Goal: Information Seeking & Learning: Compare options

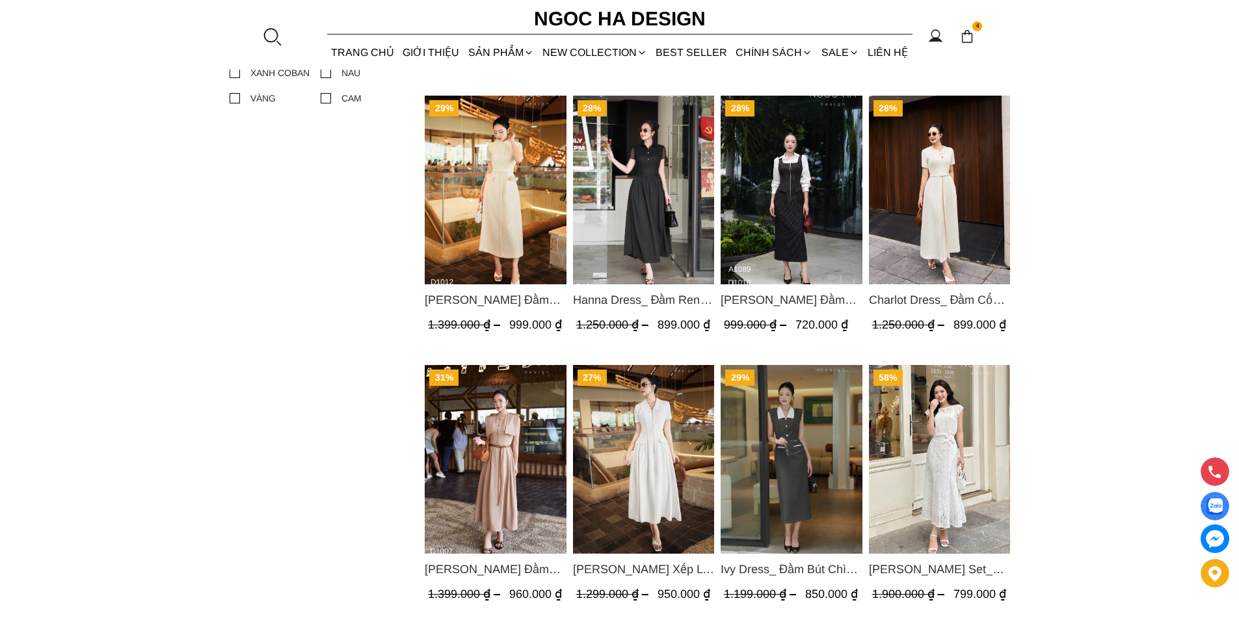
scroll to position [520, 0]
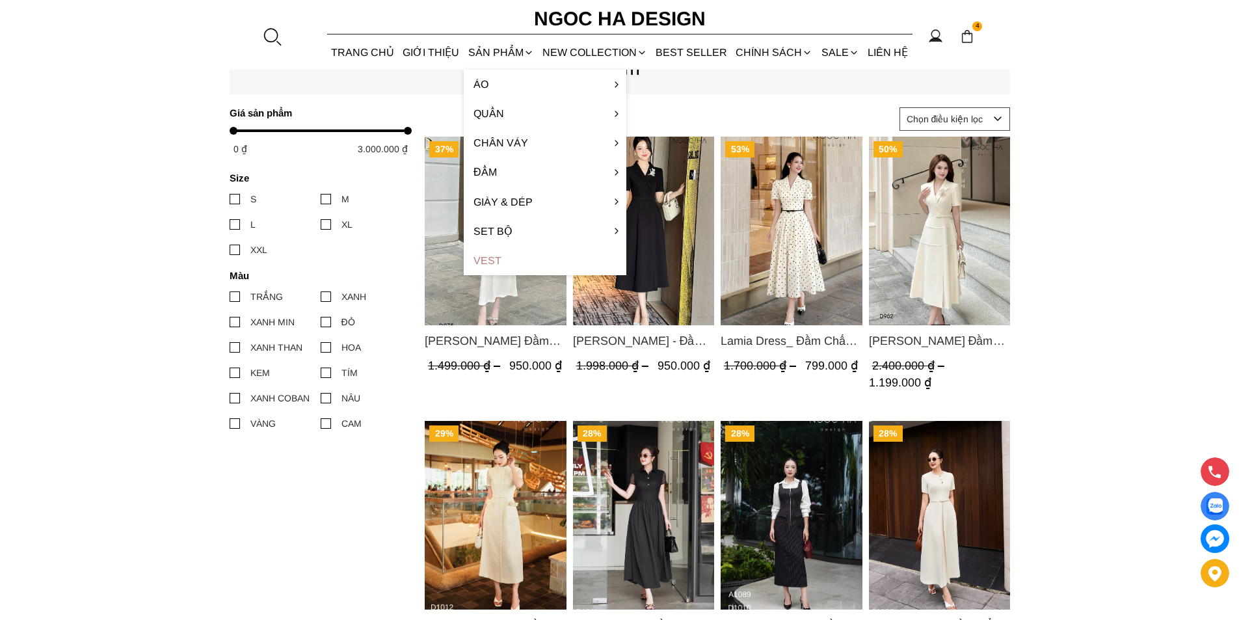
click at [507, 267] on link "Vest" at bounding box center [545, 260] width 163 height 29
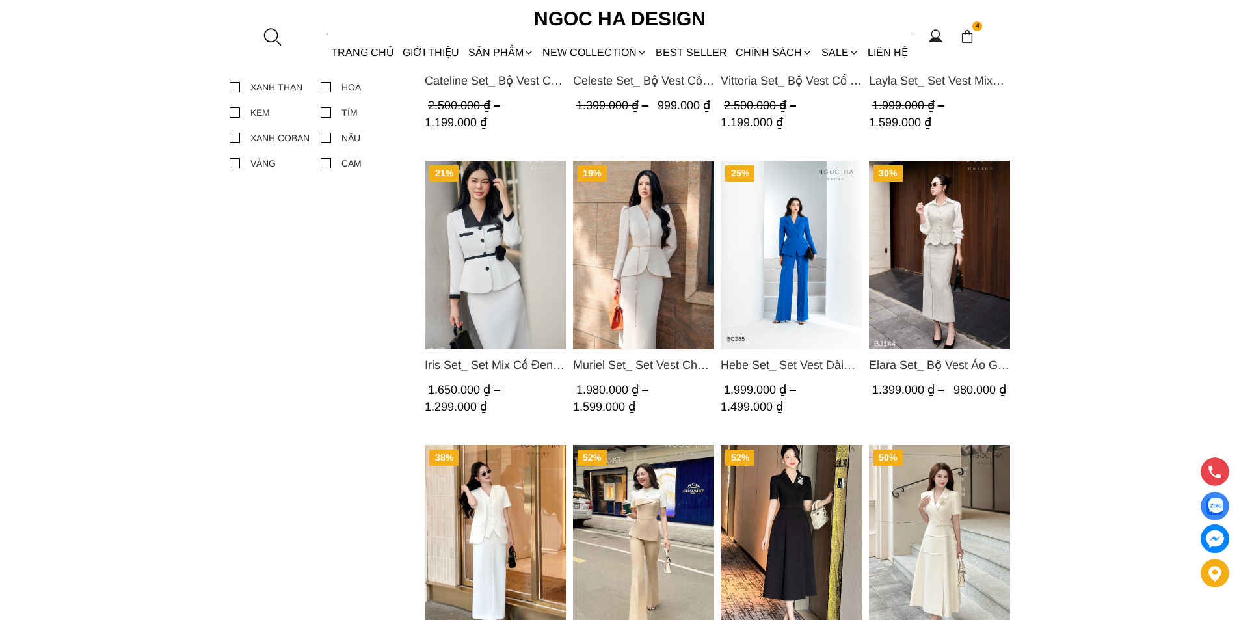
scroll to position [845, 0]
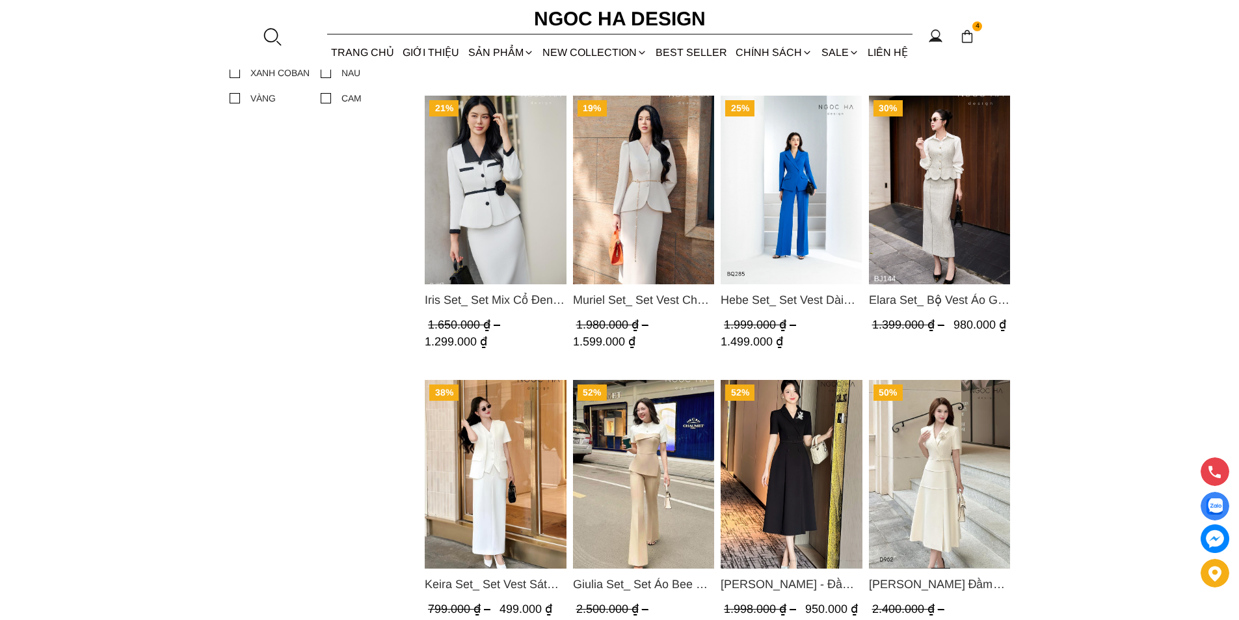
click at [638, 176] on img "Product image - Muriel Set_ Set Vest Chân Váy Màu Bee Vai Xếp Ly Cổ V Kèm Đai K…" at bounding box center [643, 190] width 142 height 189
click at [494, 176] on img "Product image - Iris Set_ Set Mix Cổ Đen Chân Váy Bút Chì Màu Trắng Kèm Đai Hoa…" at bounding box center [496, 190] width 142 height 189
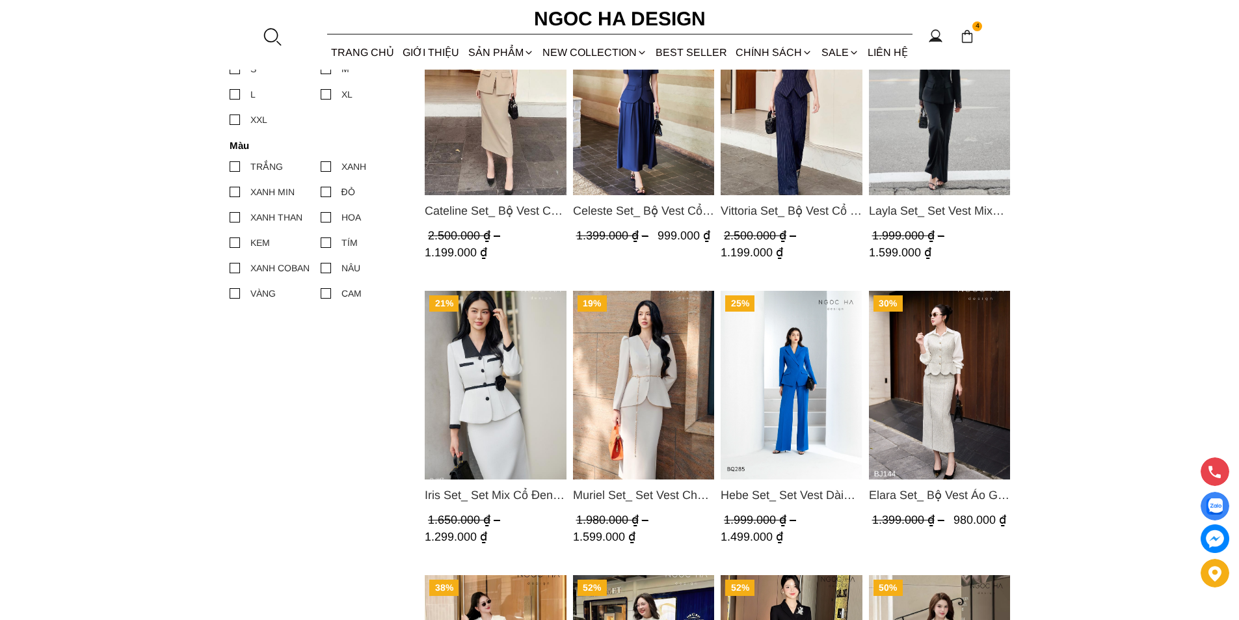
scroll to position [585, 0]
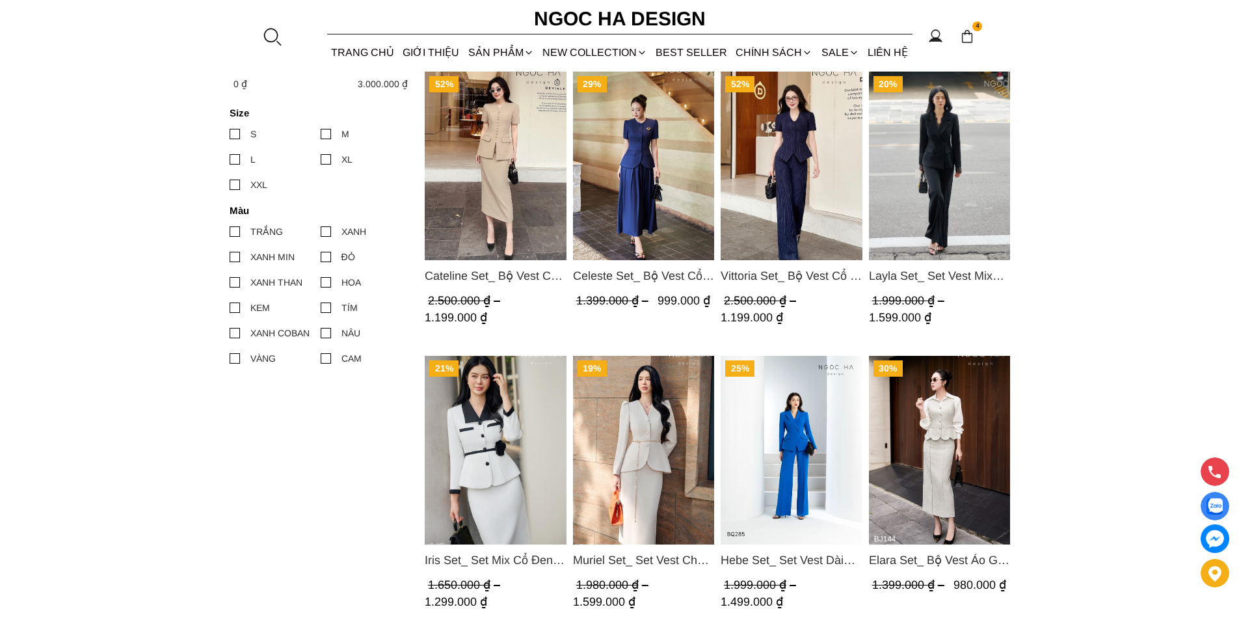
click at [499, 193] on img "Product image - Cateline Set_ Bộ Vest Cổ V Đính Cúc Nhí Chân Váy Bút Chì BJ127" at bounding box center [496, 166] width 142 height 189
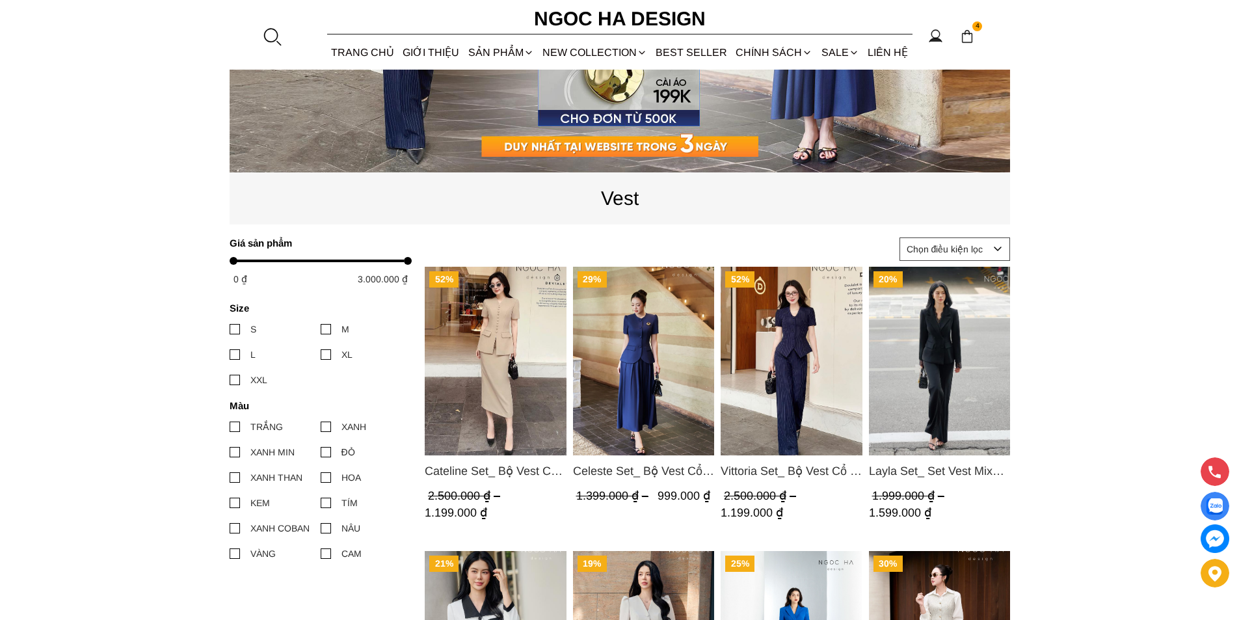
scroll to position [325, 0]
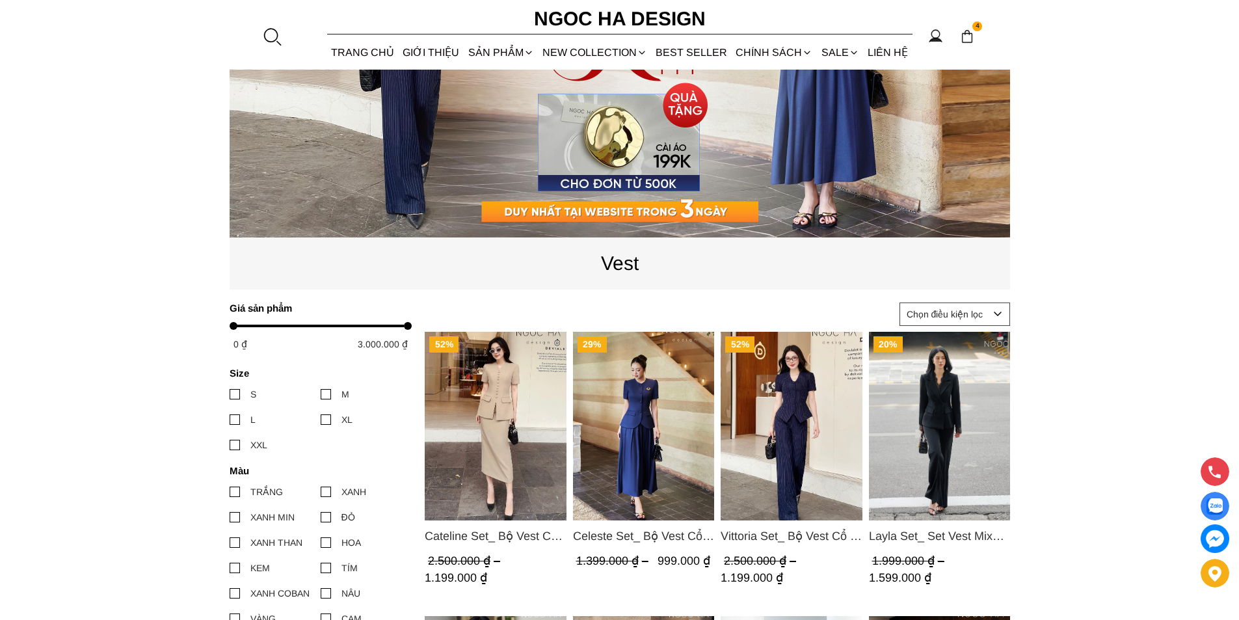
click at [890, 408] on img "Product image - Layla Set_ Set Vest Mix Ren Đen Quần Suông BQ-06" at bounding box center [939, 426] width 142 height 189
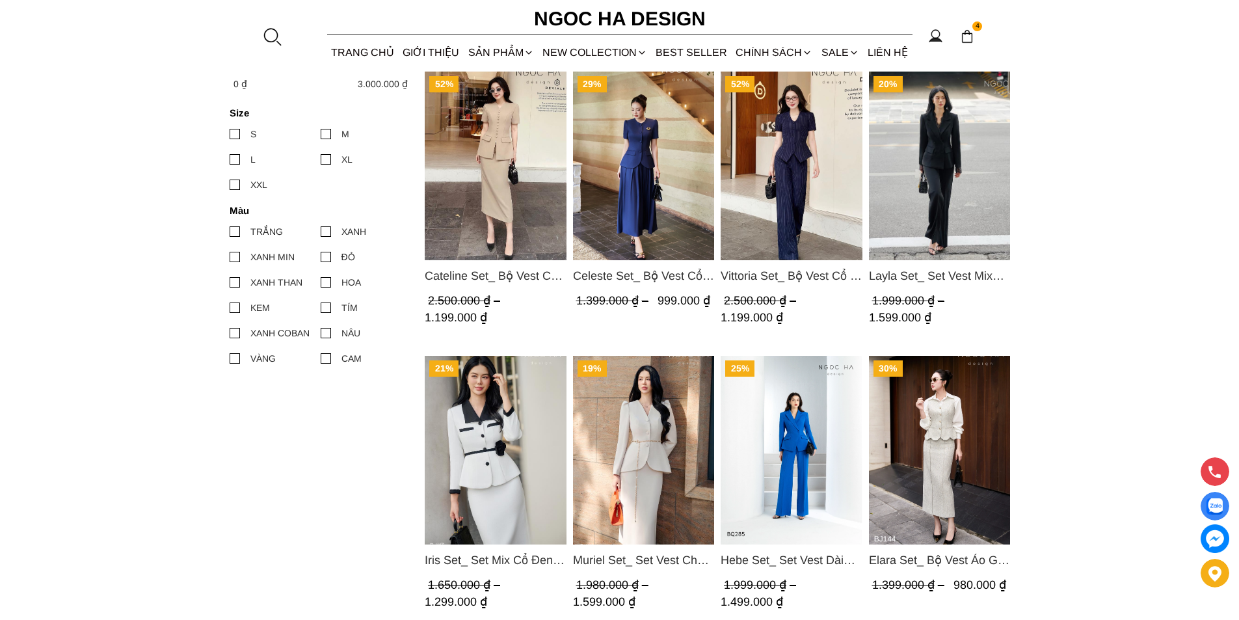
scroll to position [650, 0]
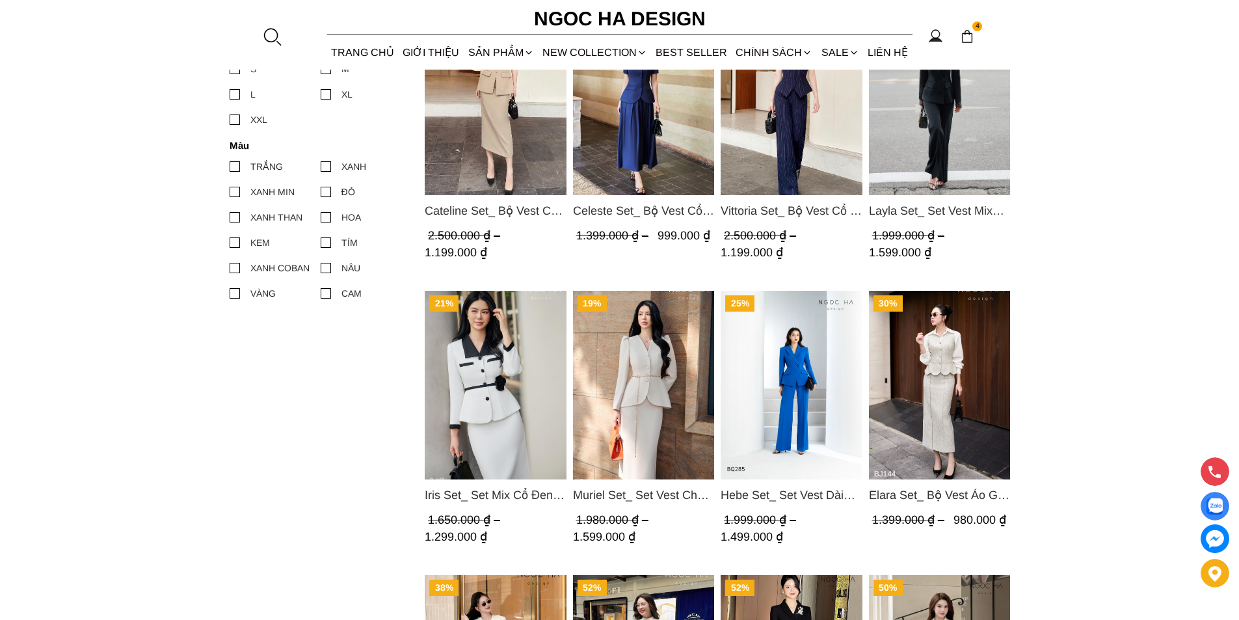
click at [764, 367] on img "Product image - Hebe Set_ Set Vest Dài Tay BQ285" at bounding box center [792, 385] width 142 height 189
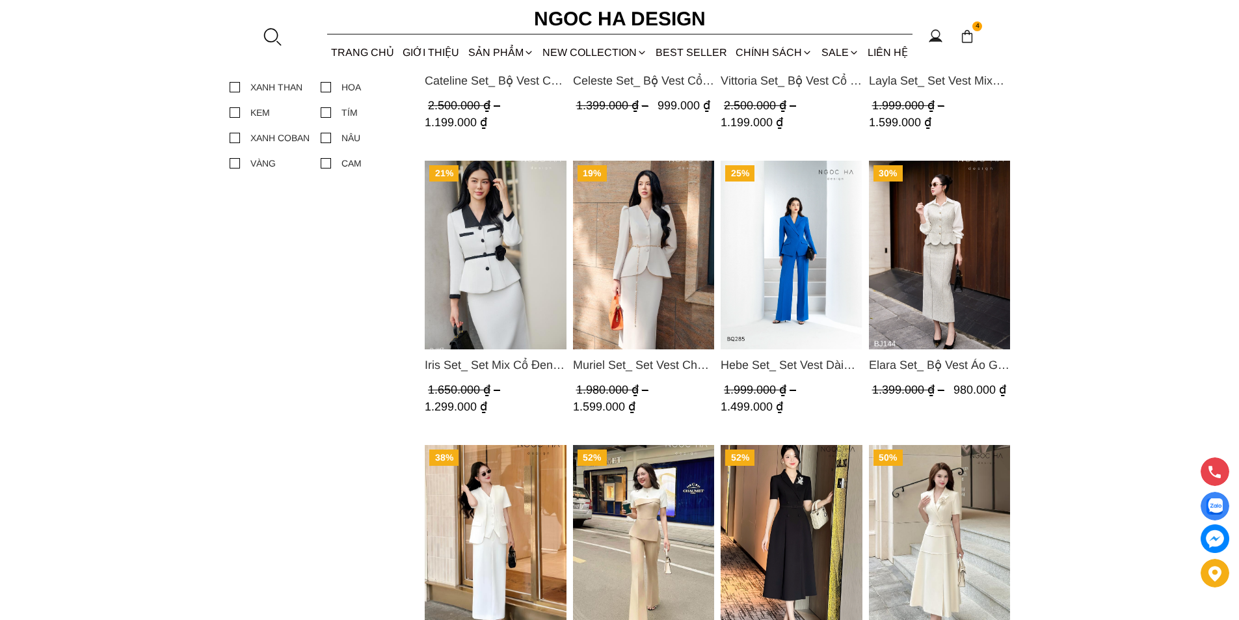
scroll to position [1159, 0]
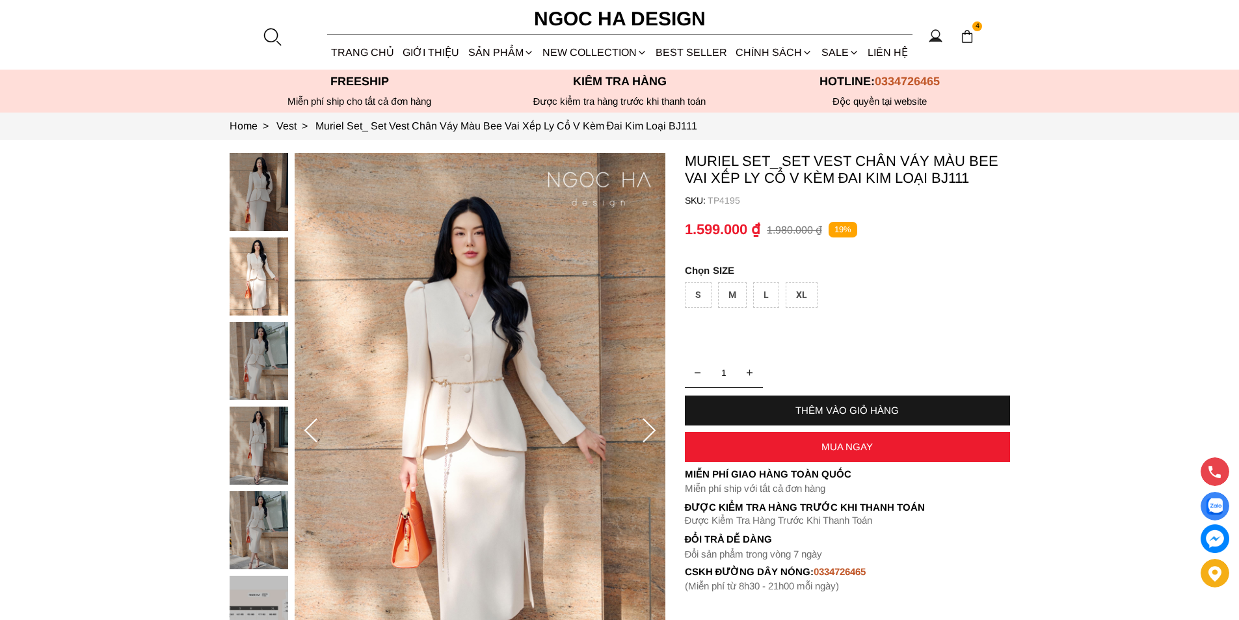
scroll to position [130, 0]
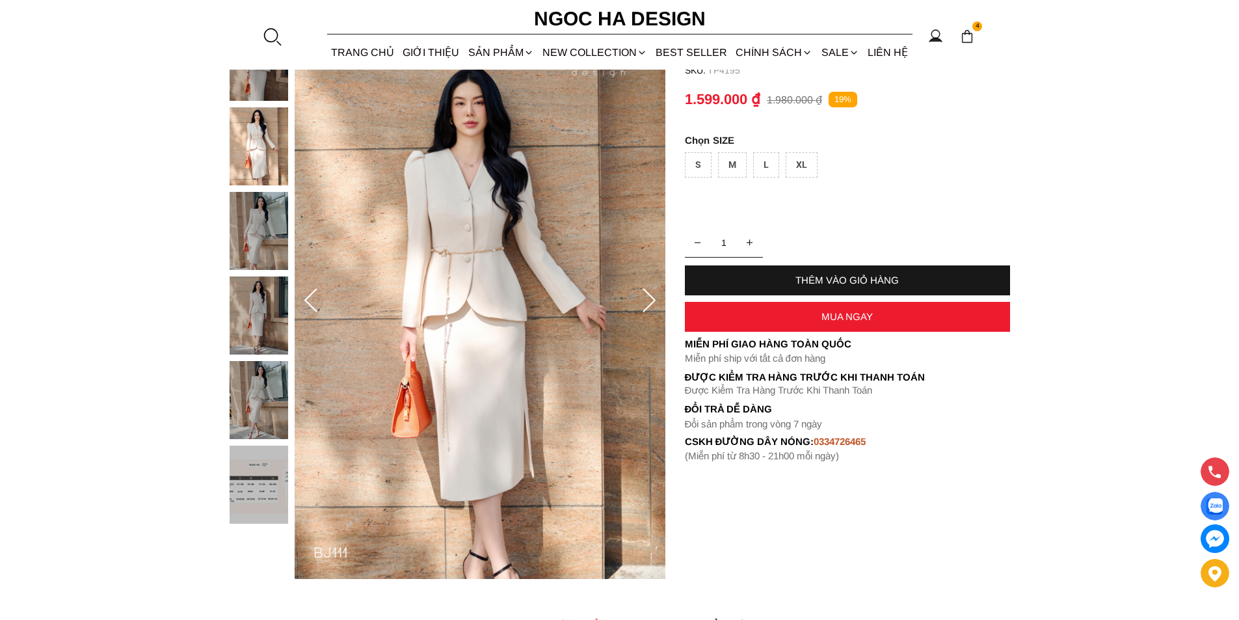
click at [255, 377] on img at bounding box center [259, 400] width 59 height 78
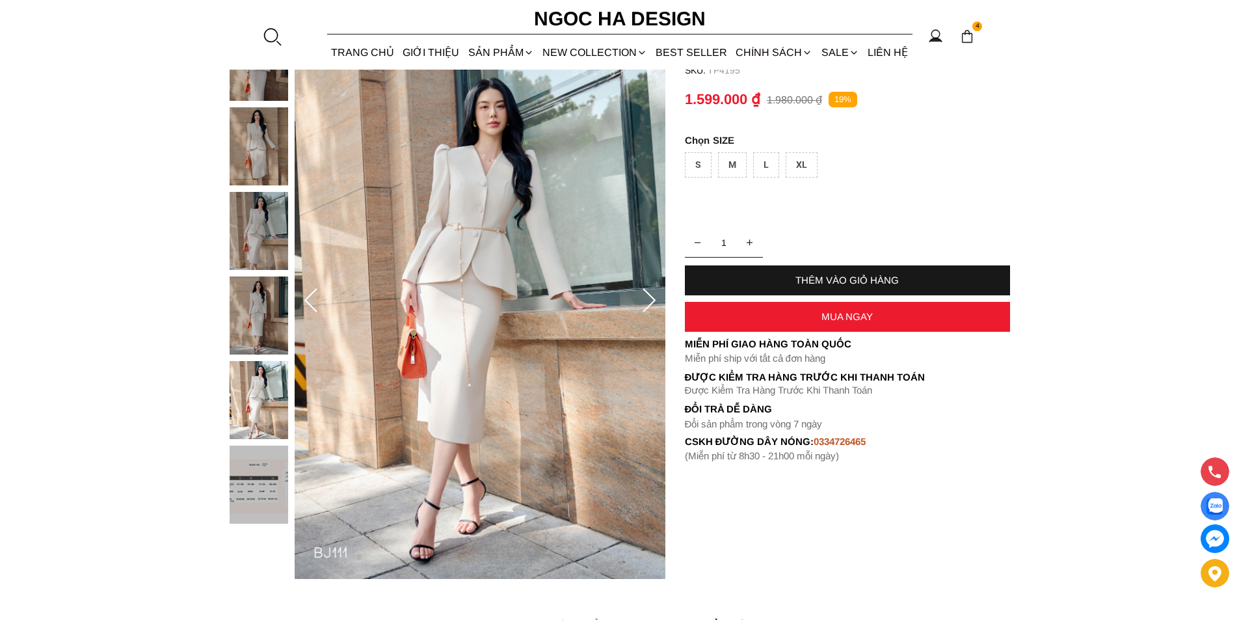
click at [241, 328] on img at bounding box center [259, 315] width 59 height 78
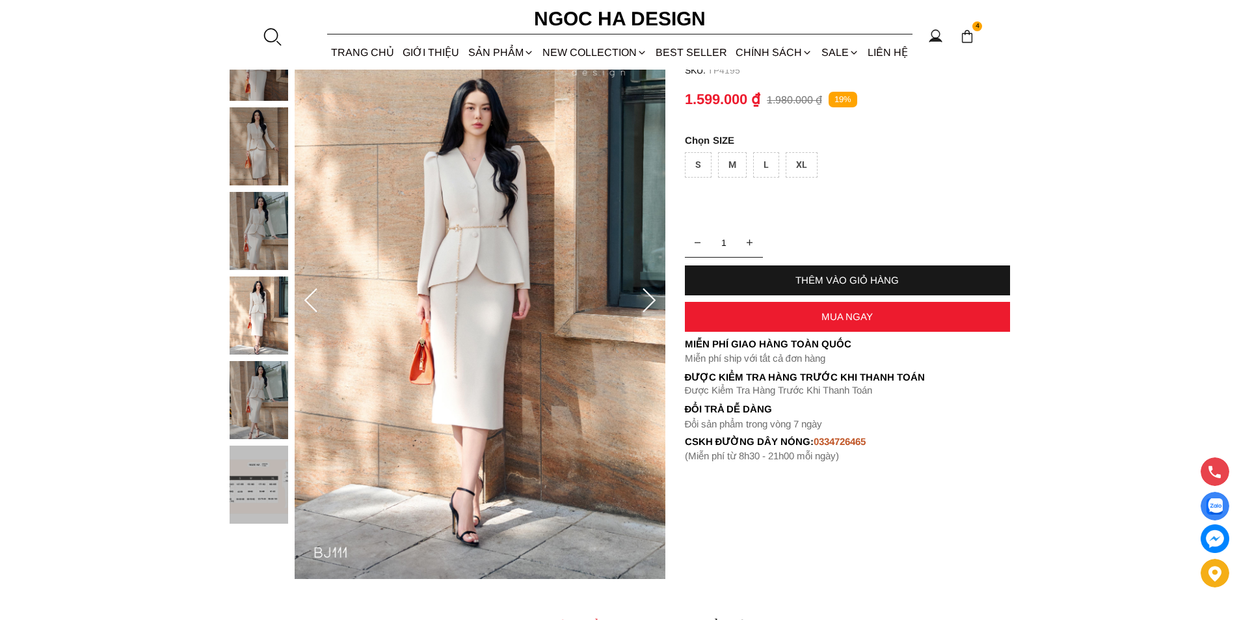
click at [256, 241] on img at bounding box center [259, 231] width 59 height 78
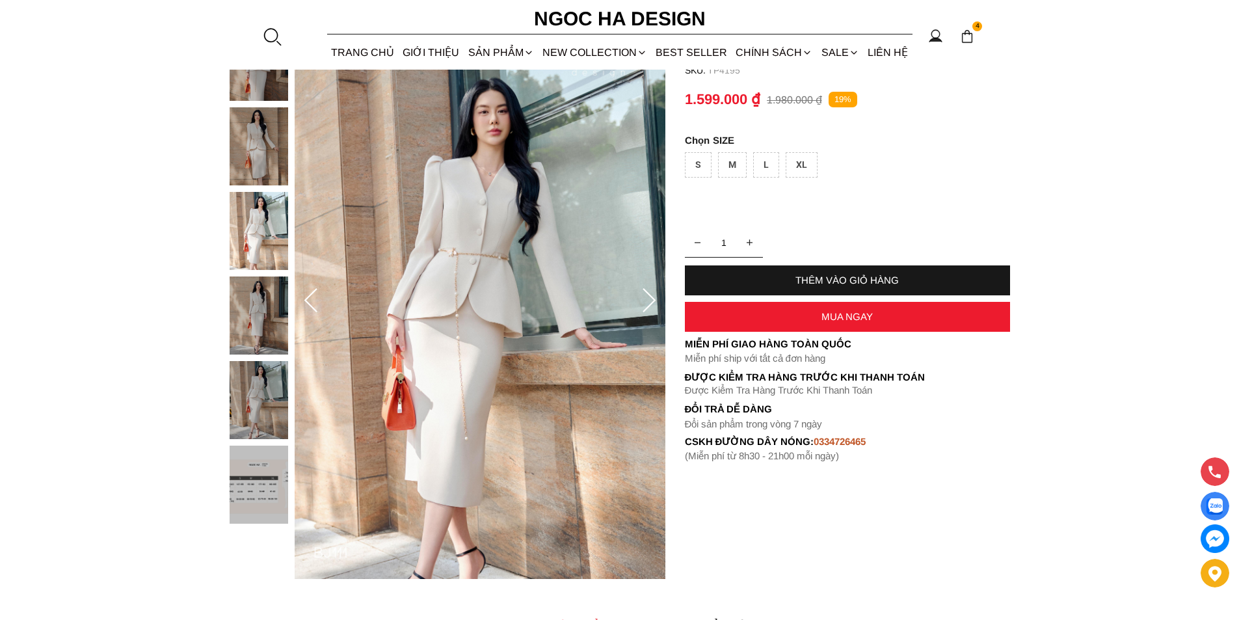
click at [261, 133] on img at bounding box center [259, 146] width 59 height 78
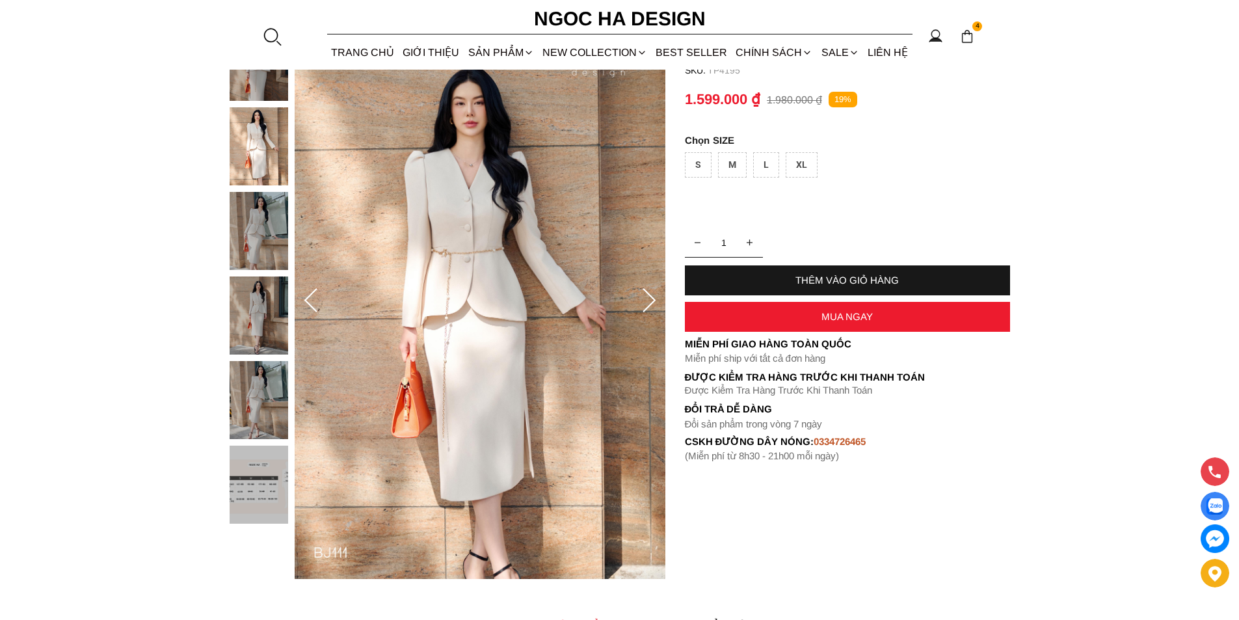
click at [259, 84] on img at bounding box center [259, 62] width 59 height 78
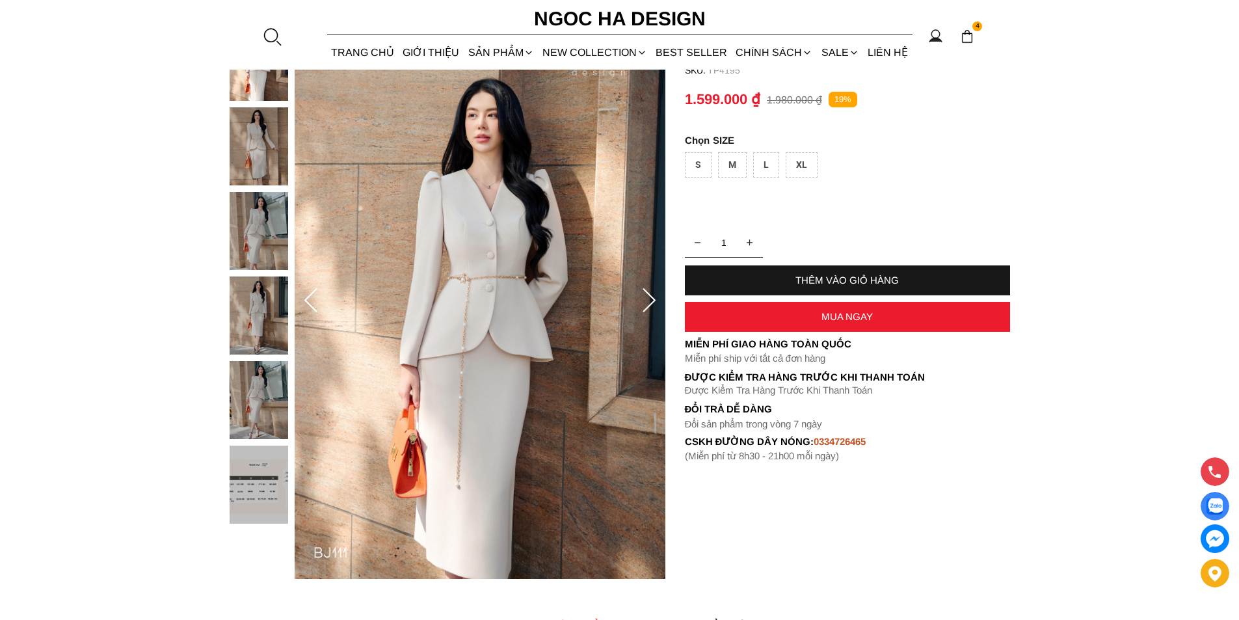
click at [252, 474] on img at bounding box center [259, 485] width 59 height 78
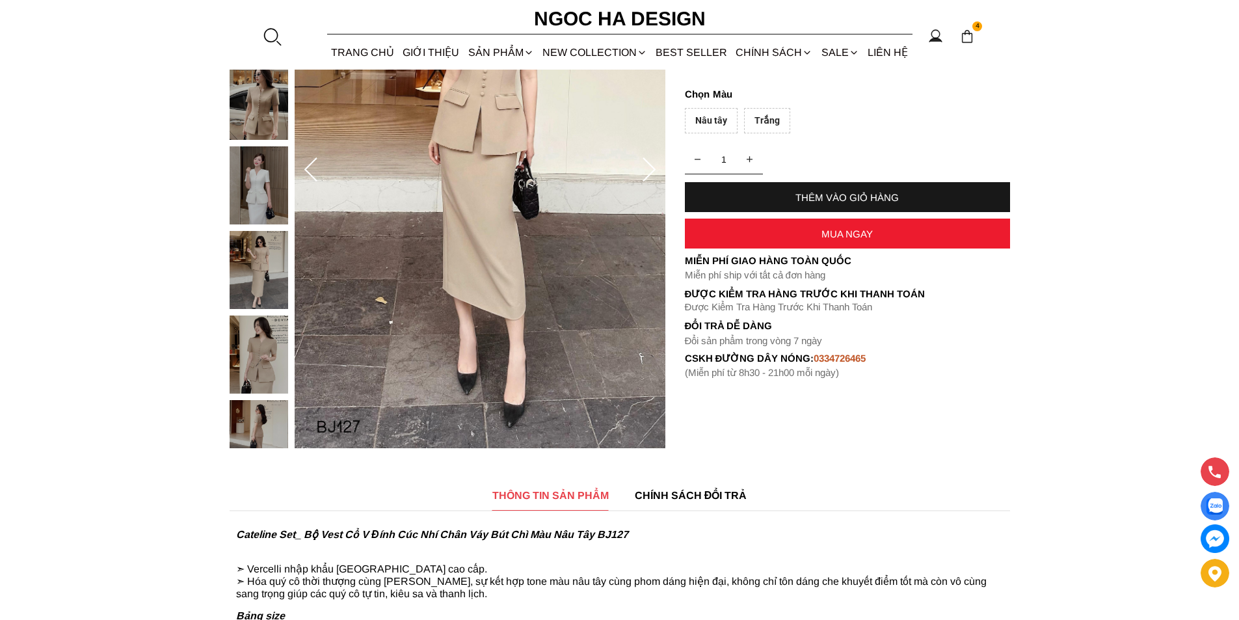
scroll to position [390, 0]
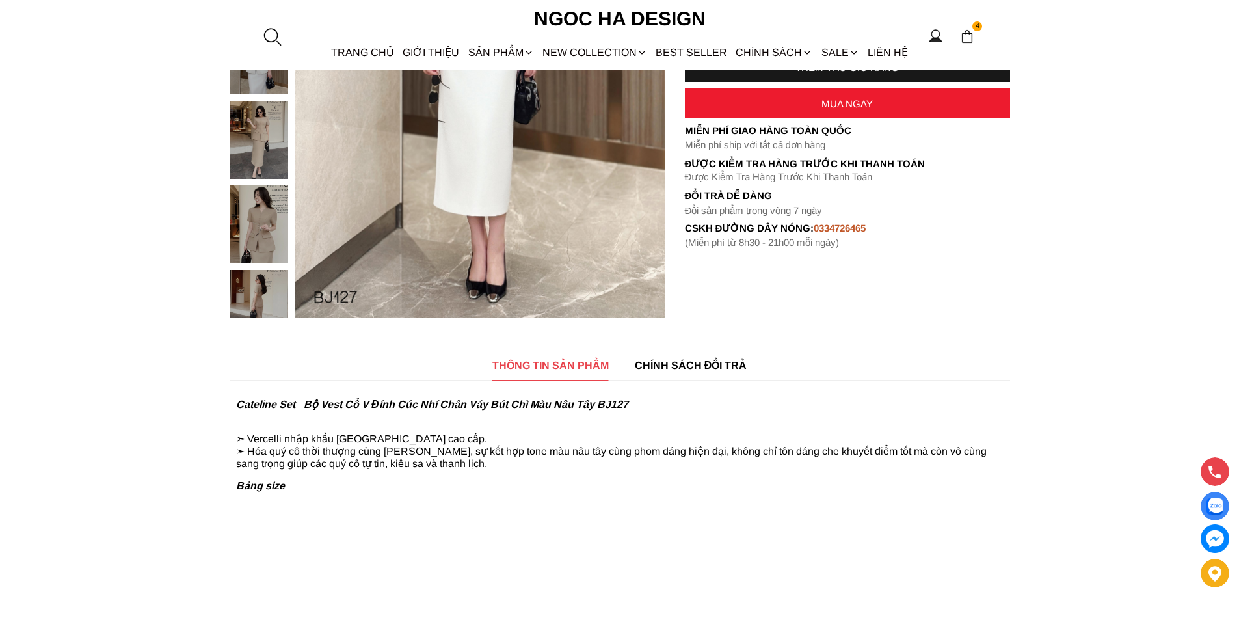
click at [241, 295] on img at bounding box center [259, 309] width 59 height 78
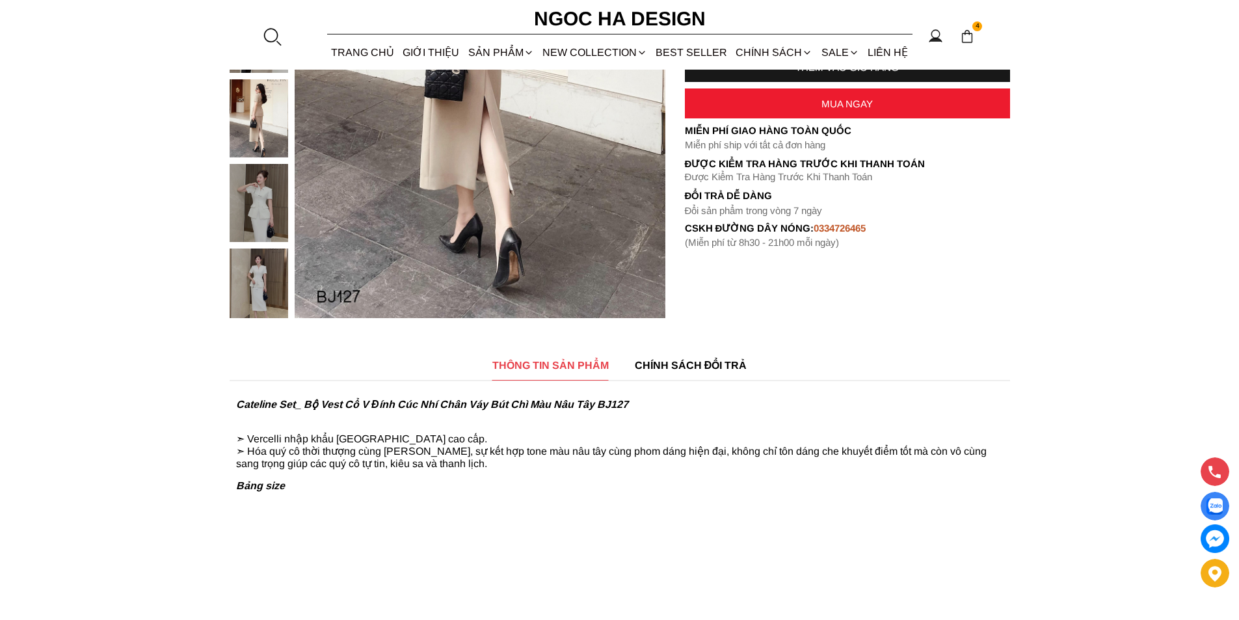
click at [248, 284] on img at bounding box center [259, 287] width 59 height 78
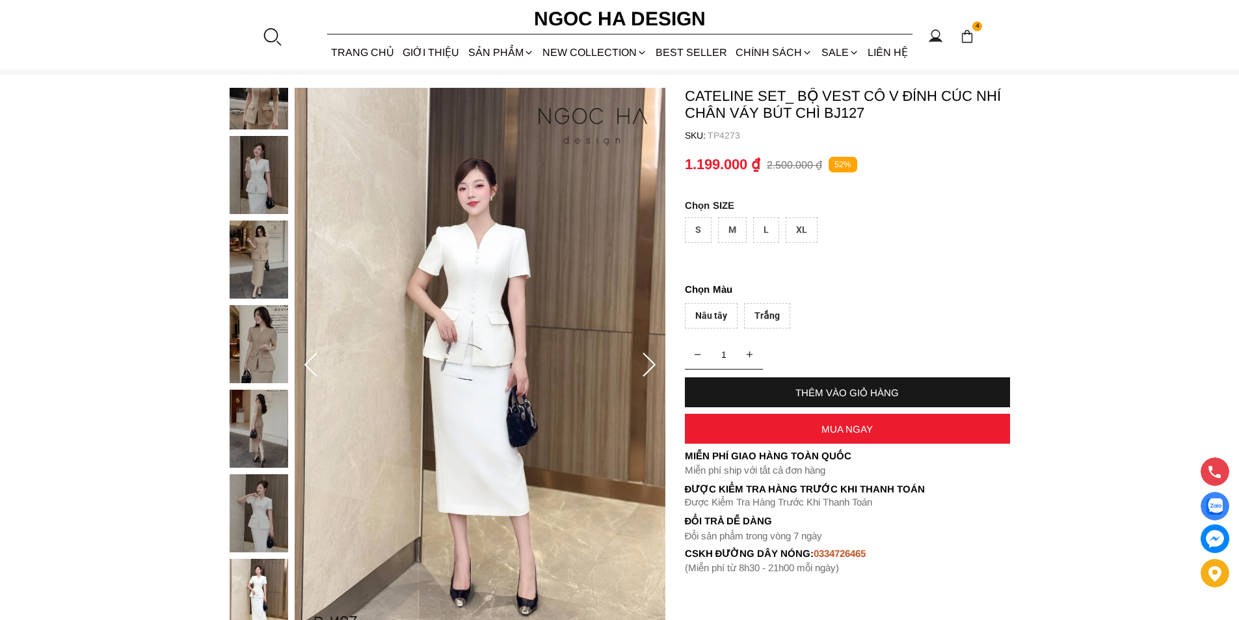
scroll to position [0, 0]
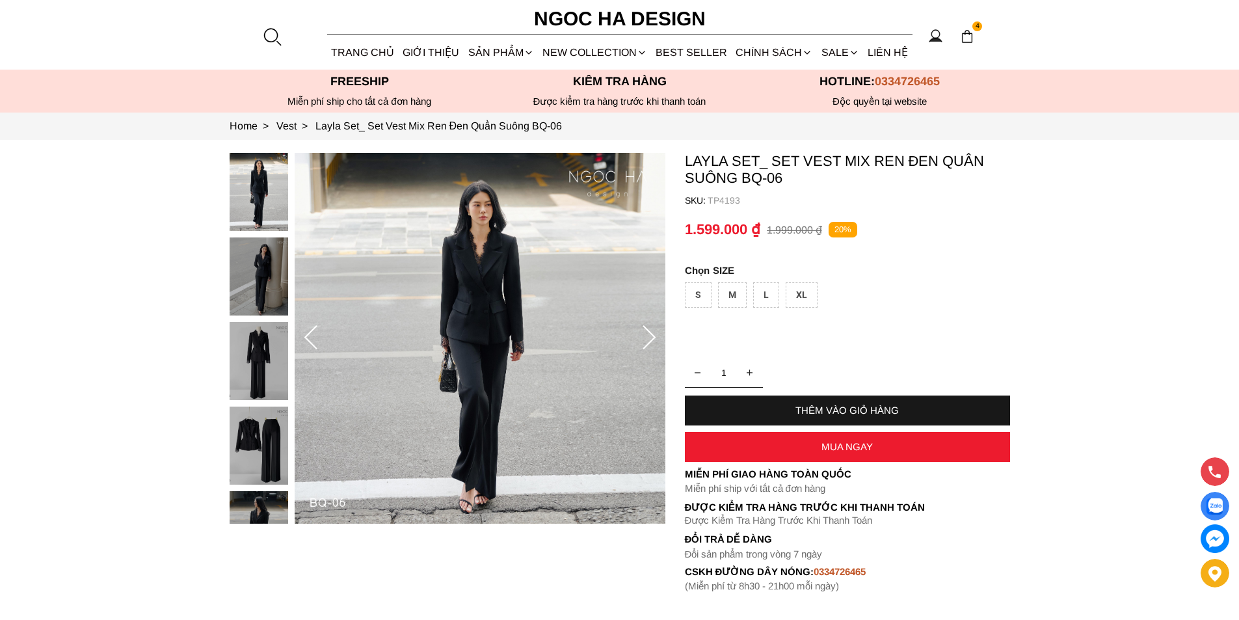
scroll to position [195, 0]
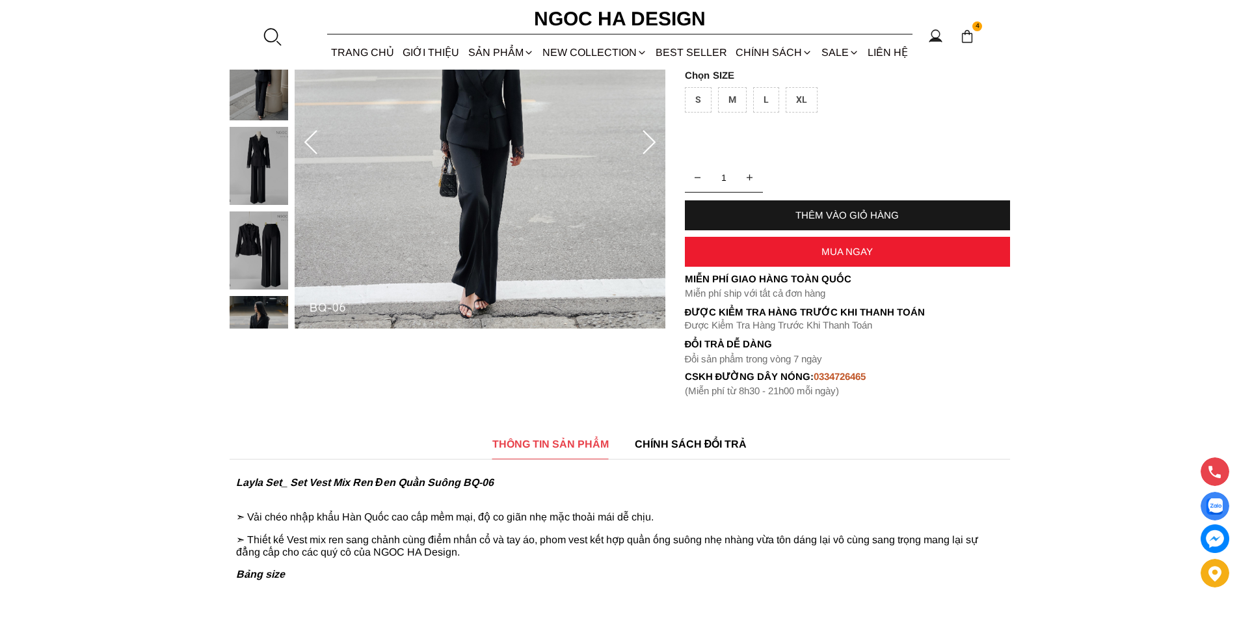
click at [309, 130] on icon at bounding box center [311, 143] width 26 height 26
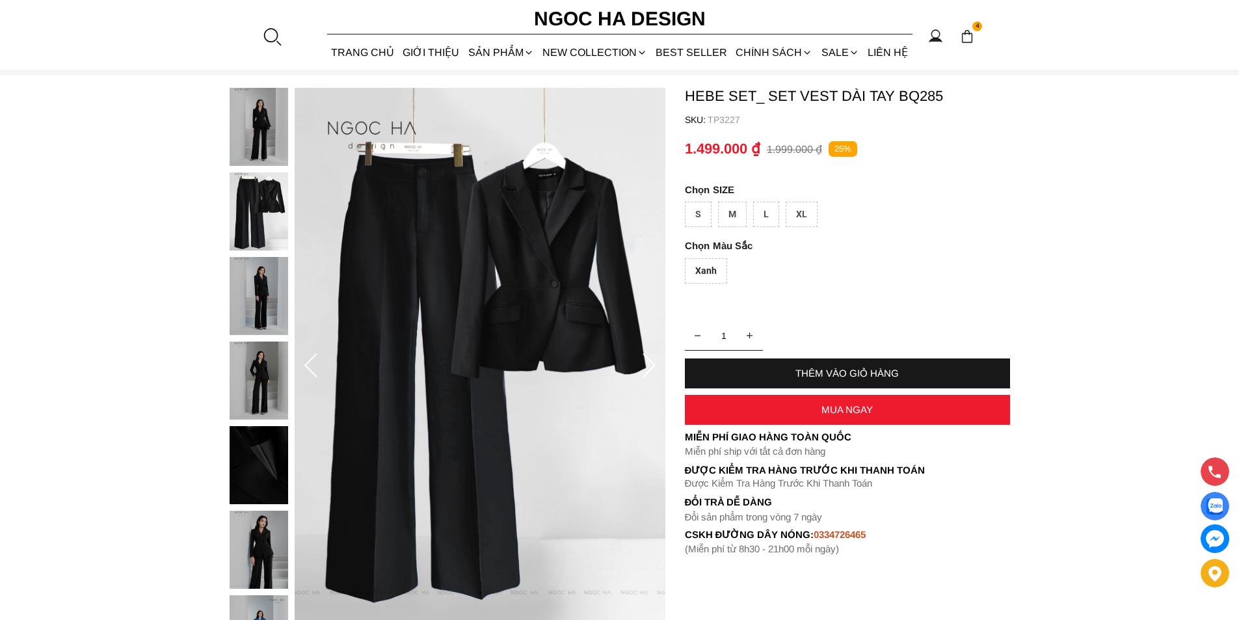
scroll to position [130, 0]
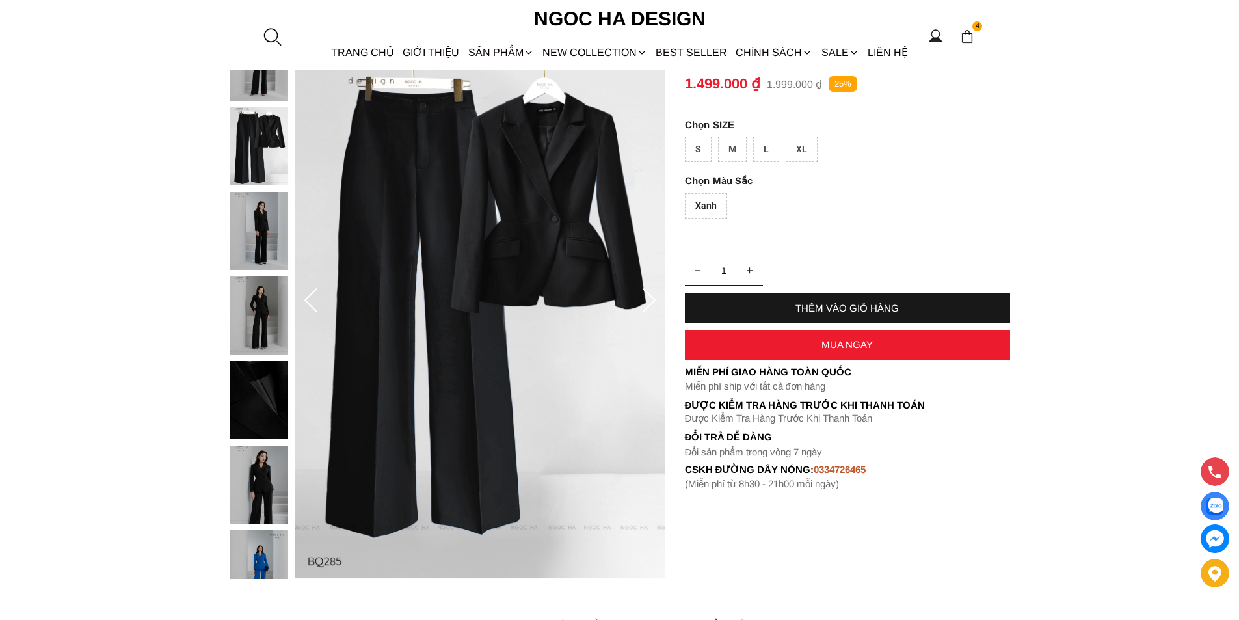
click at [266, 563] on div at bounding box center [262, 530] width 65 height 1015
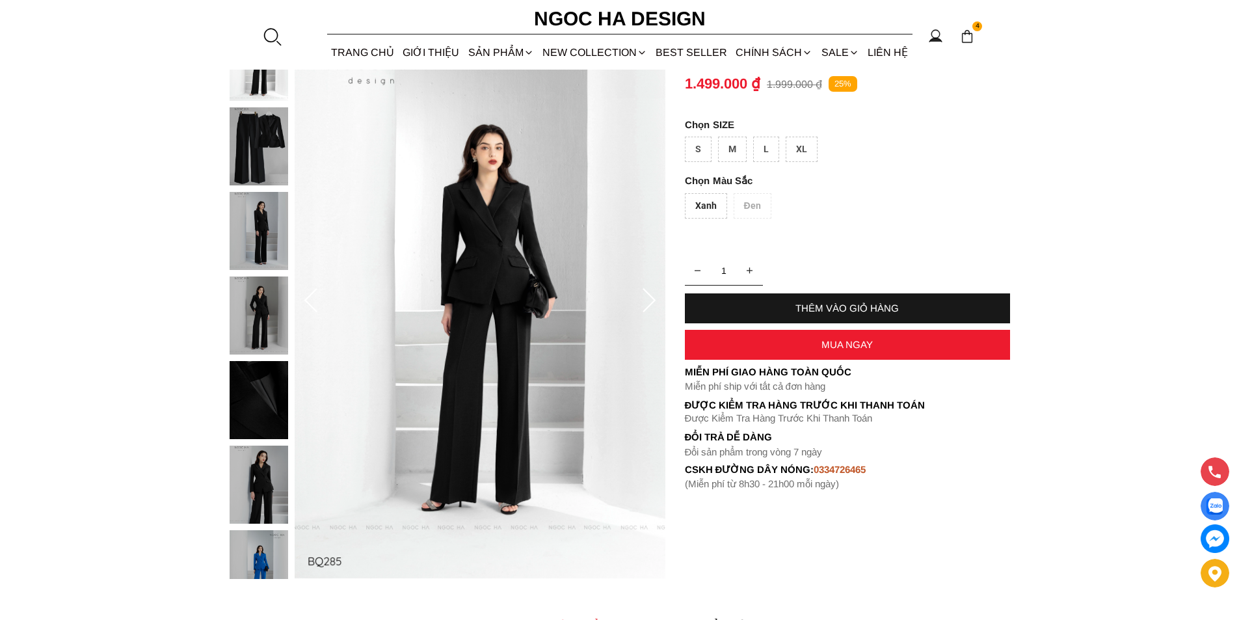
click at [702, 204] on div "Xanh" at bounding box center [706, 205] width 42 height 25
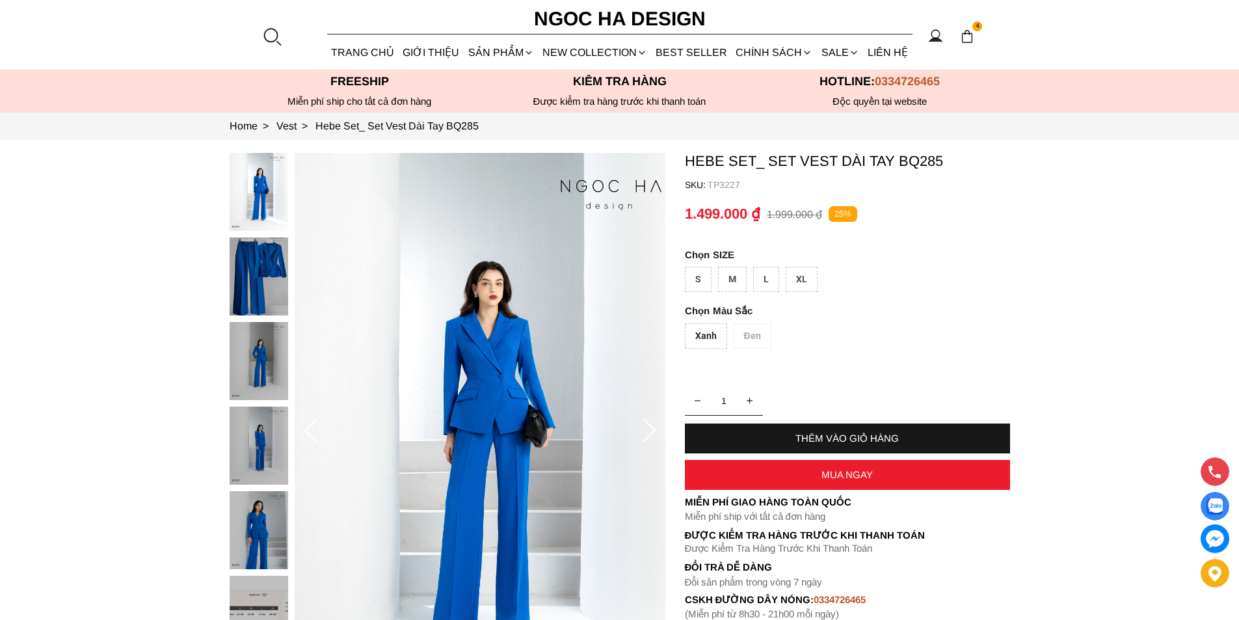
click at [705, 334] on div "Xanh" at bounding box center [706, 335] width 42 height 25
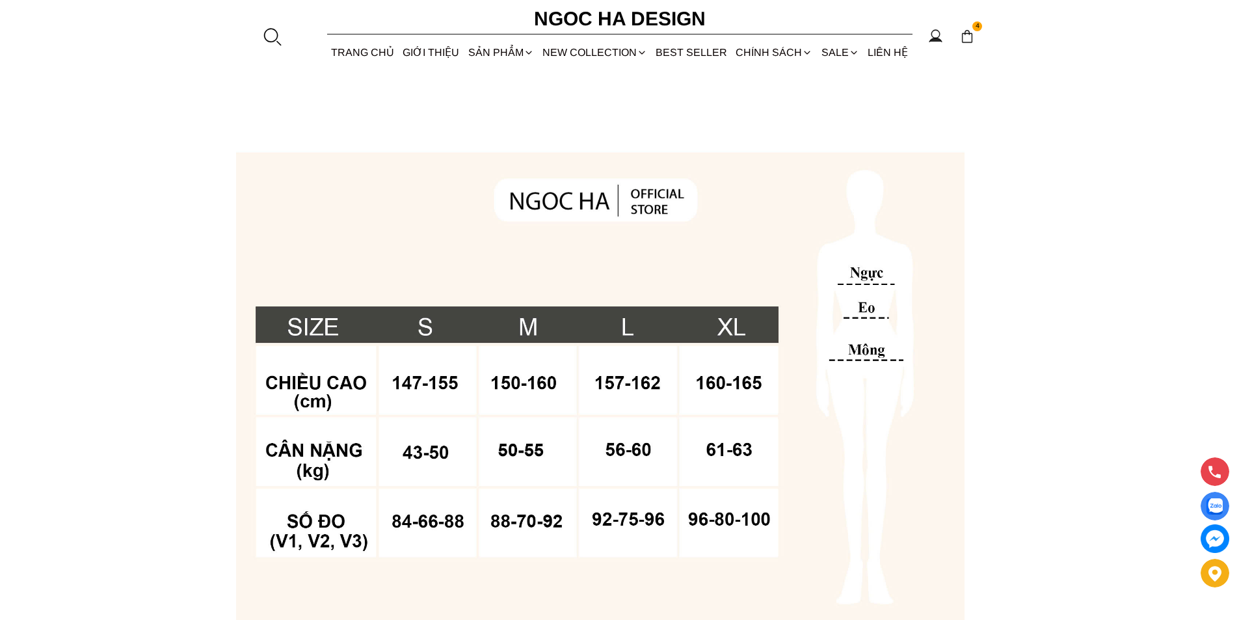
scroll to position [650, 0]
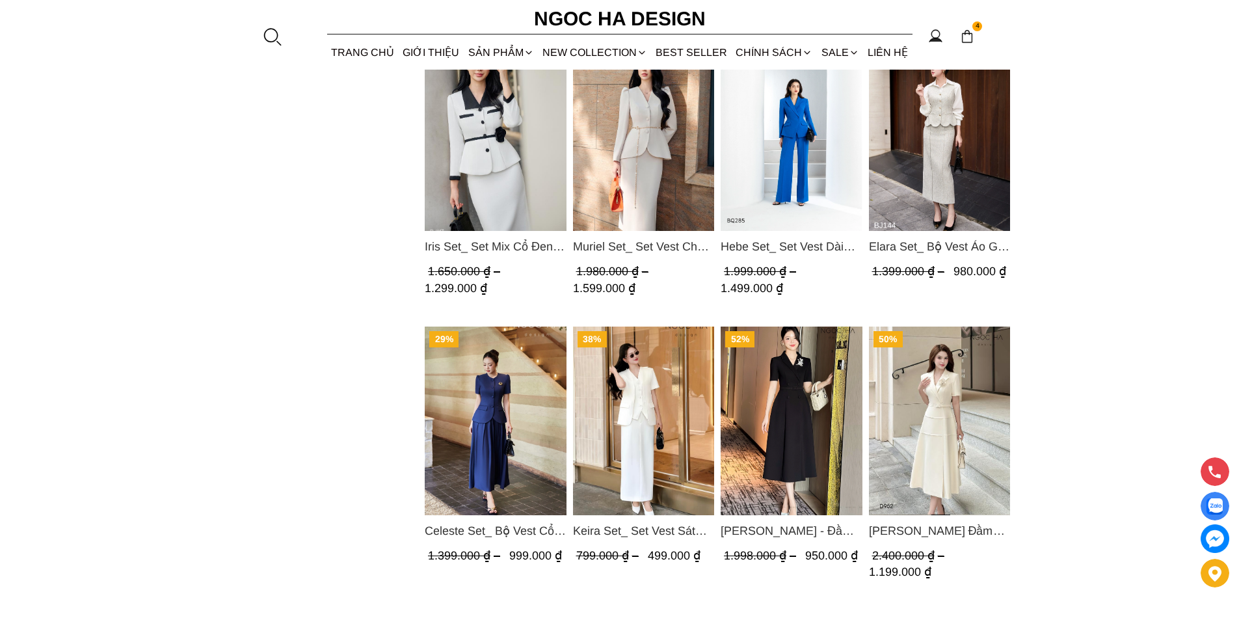
scroll to position [834, 0]
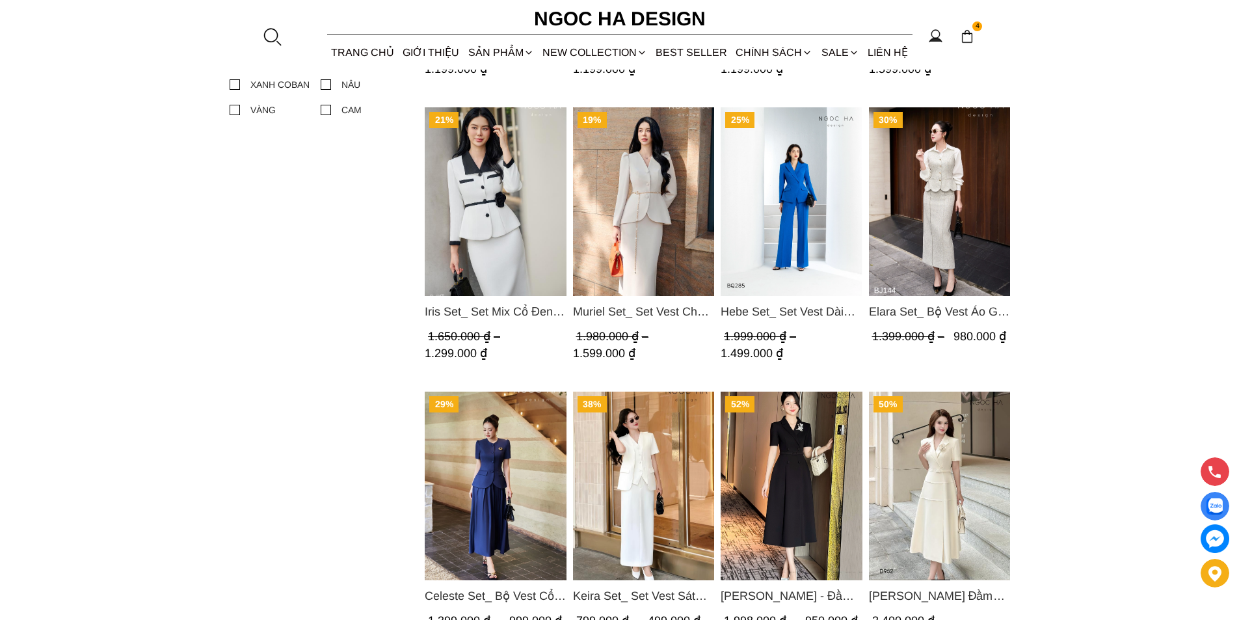
click at [676, 230] on img "Product image - Muriel Set_ Set Vest Chân Váy Màu Bee Vai Xếp Ly Cổ V Kèm Đai K…" at bounding box center [643, 201] width 142 height 189
click at [458, 166] on img "Product image - Iris Set_ Set Mix Cổ Đen Chân Váy Bút Chì Màu Trắng Kèm Đai Hoa…" at bounding box center [496, 201] width 142 height 189
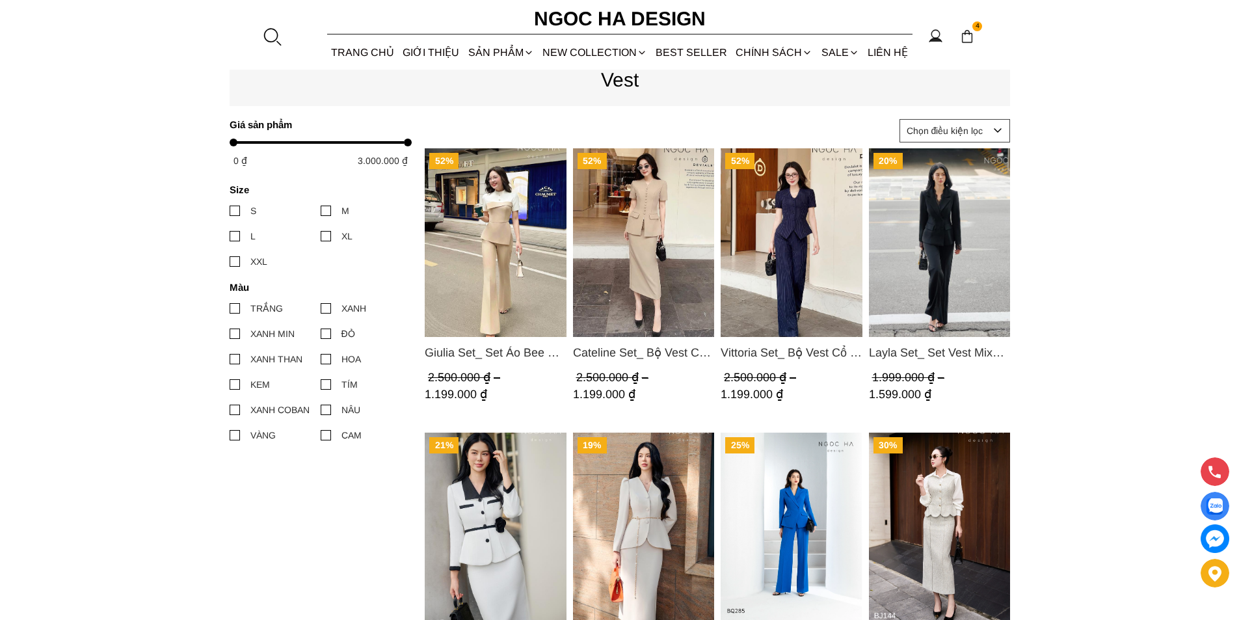
scroll to position [704, 0]
